Goal: Obtain resource: Download file/media

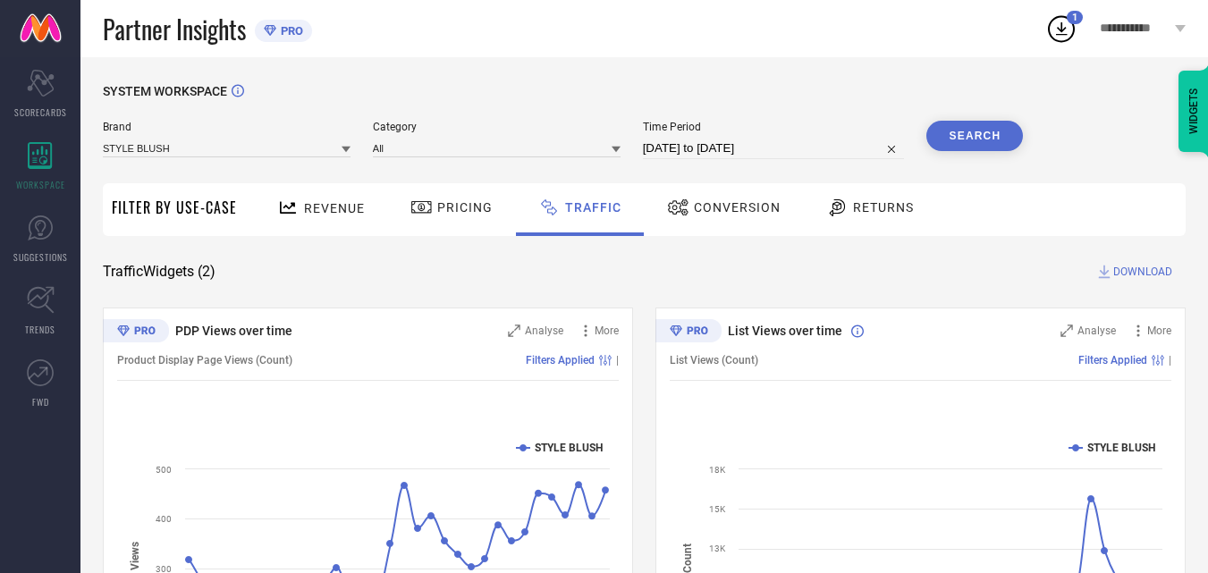
click at [716, 225] on div "Conversion" at bounding box center [724, 209] width 158 height 53
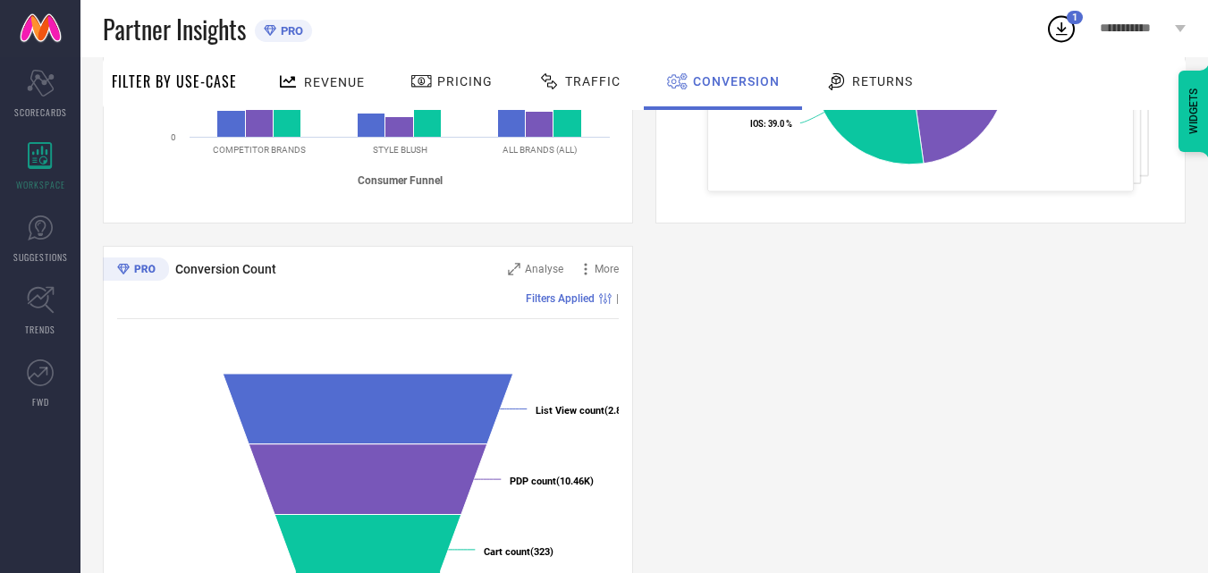
scroll to position [500, 0]
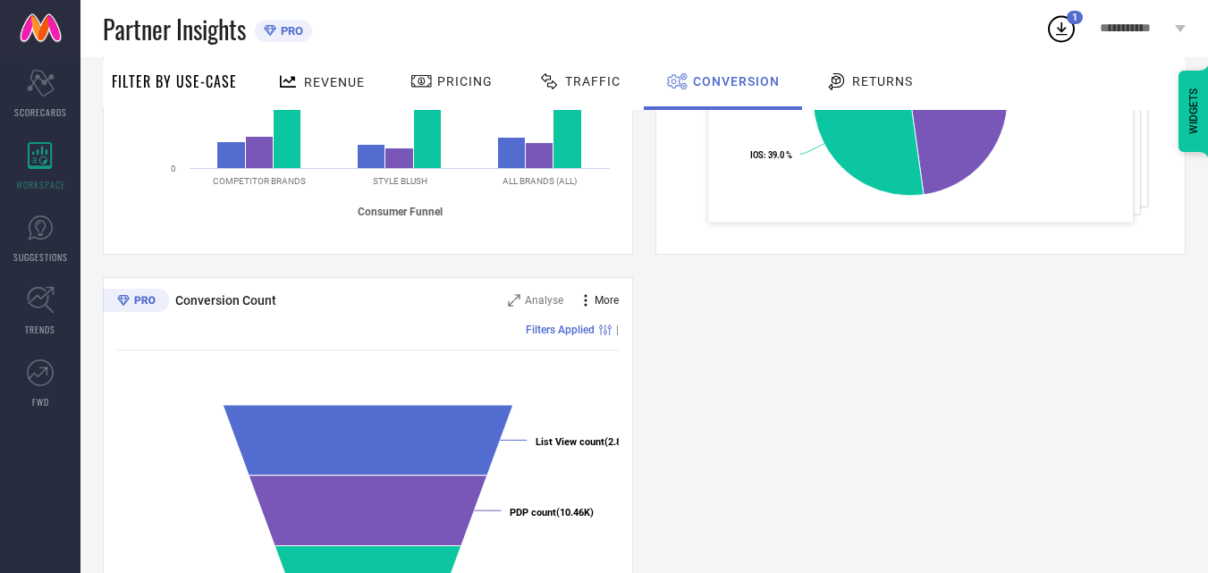
click at [600, 302] on span "More" at bounding box center [606, 300] width 24 height 13
click at [709, 331] on div "Conversion Ratios Analyse More Filters Applied | Created with Highcharts 9.3.3 …" at bounding box center [644, 266] width 1083 height 916
click at [518, 302] on icon at bounding box center [514, 300] width 13 height 13
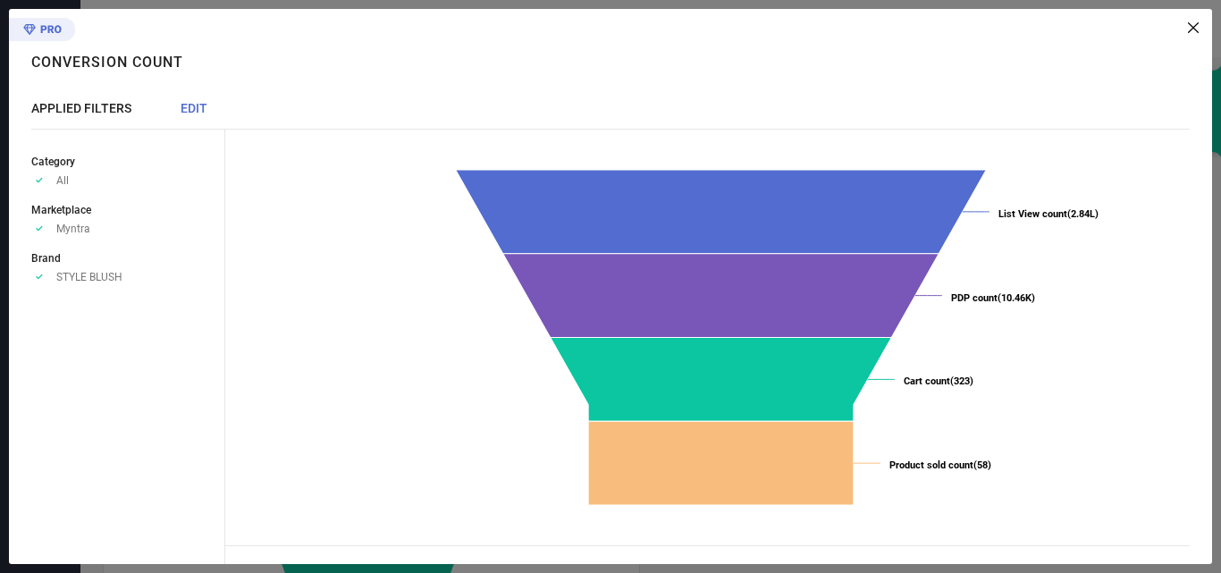
click at [1194, 22] on icon at bounding box center [1193, 27] width 11 height 11
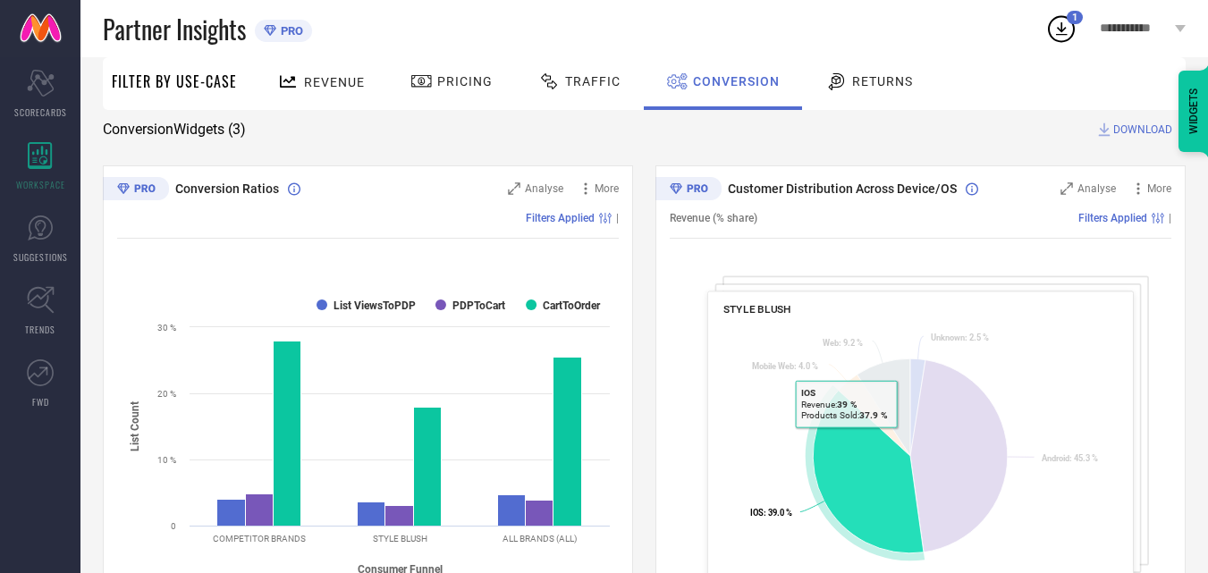
scroll to position [53, 0]
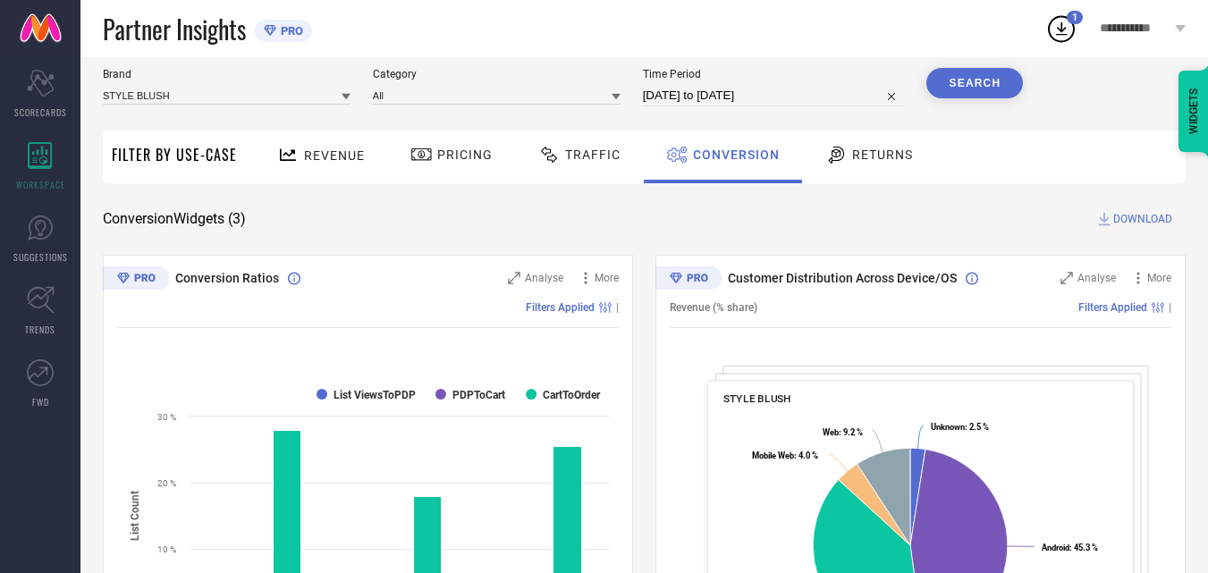
click at [1118, 217] on span "DOWNLOAD" at bounding box center [1142, 219] width 59 height 18
click at [1061, 23] on icon at bounding box center [1062, 28] width 12 height 13
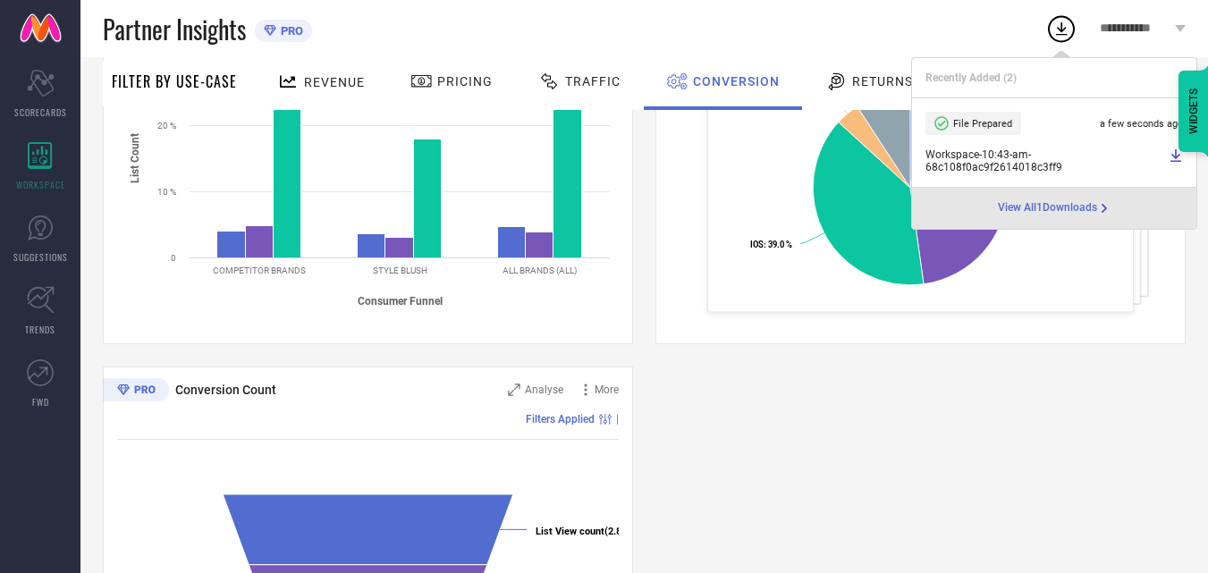
scroll to position [589, 0]
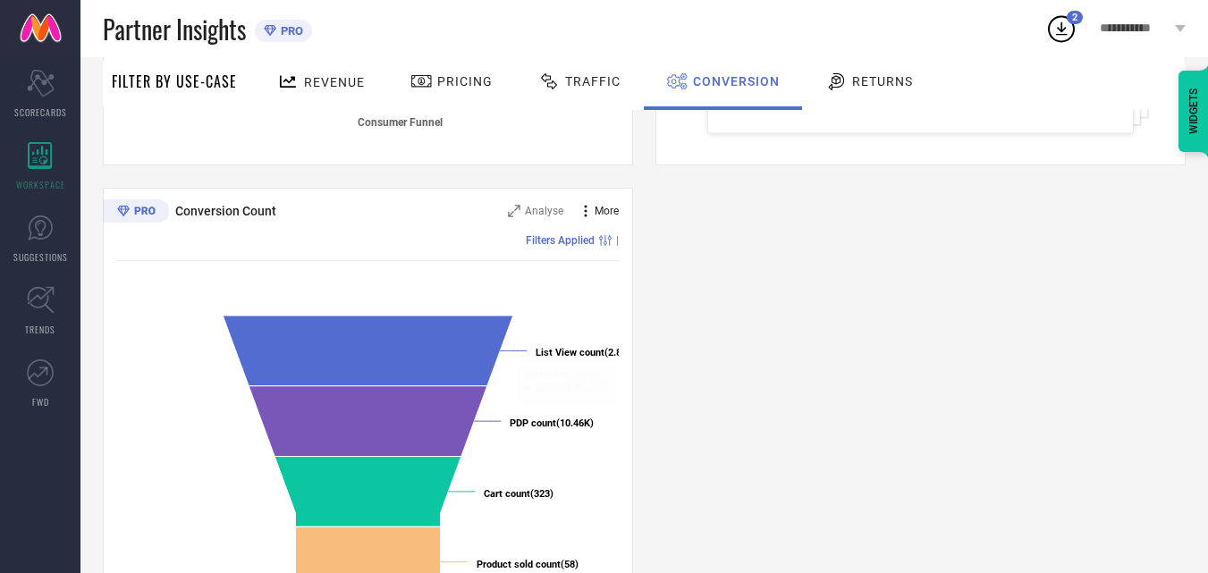
click at [602, 211] on span "More" at bounding box center [606, 211] width 24 height 13
click at [412, 247] on div "Filters Applied |" at bounding box center [367, 240] width 501 height 13
click at [583, 213] on icon at bounding box center [586, 211] width 18 height 18
drag, startPoint x: 836, startPoint y: 282, endPoint x: 552, endPoint y: 252, distance: 285.9
click at [836, 283] on div "Conversion Ratios Analyse More Filters Applied | Created with Highcharts 9.3.3 …" at bounding box center [644, 176] width 1083 height 916
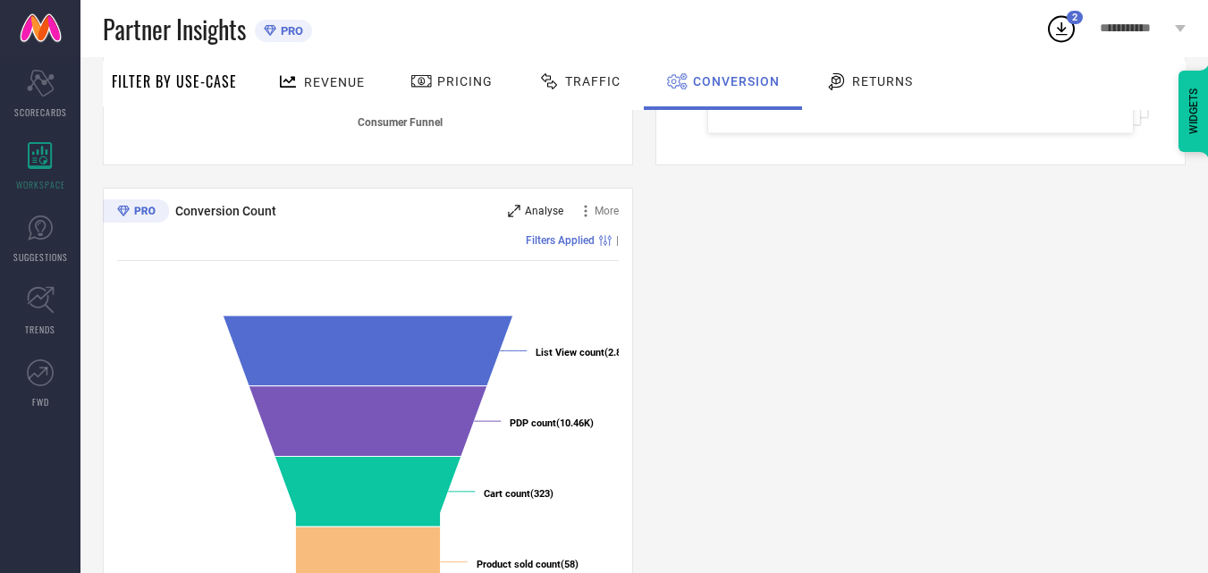
click at [511, 209] on icon at bounding box center [514, 211] width 13 height 13
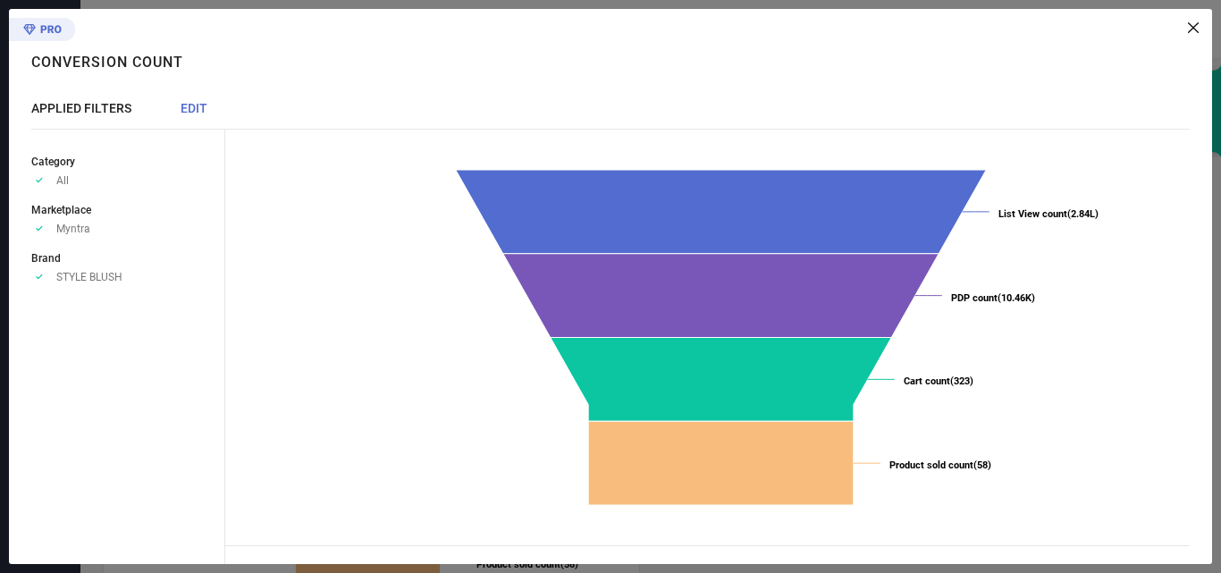
click at [1190, 24] on icon at bounding box center [1193, 27] width 11 height 11
